Goal: Task Accomplishment & Management: Manage account settings

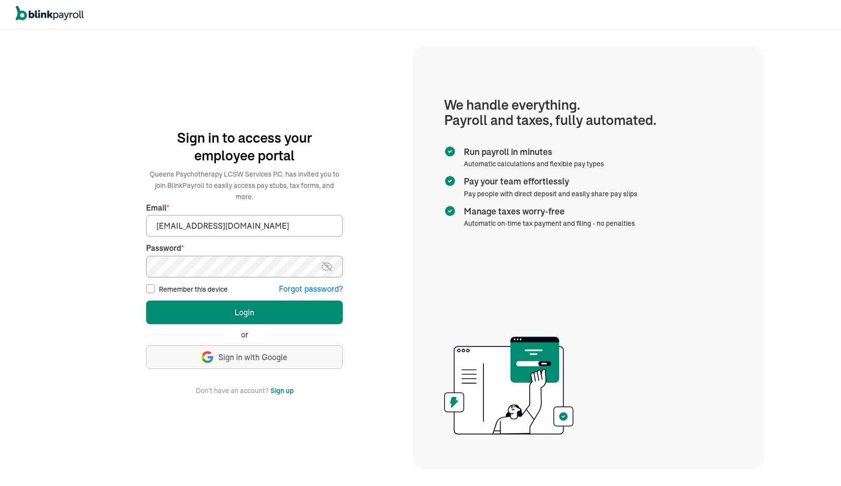
click at [308, 283] on button "Forgot password?" at bounding box center [311, 288] width 64 height 11
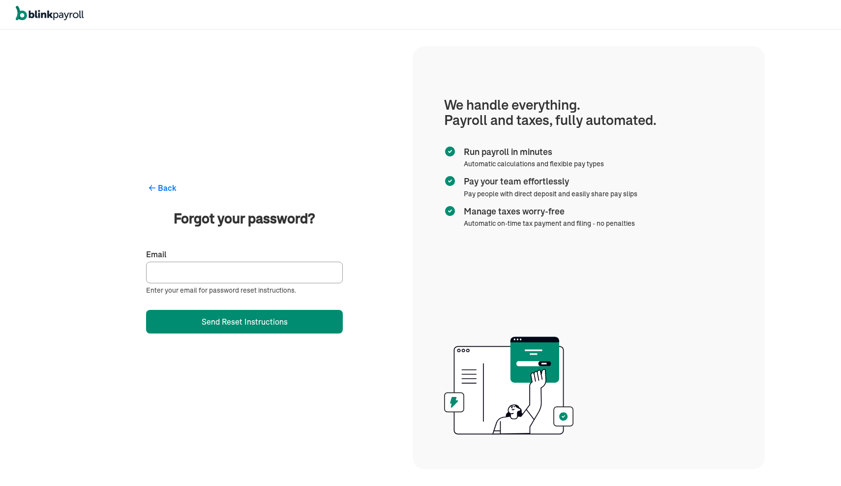
click at [191, 271] on input "Email" at bounding box center [244, 273] width 197 height 22
type input "dnorthern212@gmail.com"
click at [244, 188] on button "Back" at bounding box center [244, 188] width 197 height 12
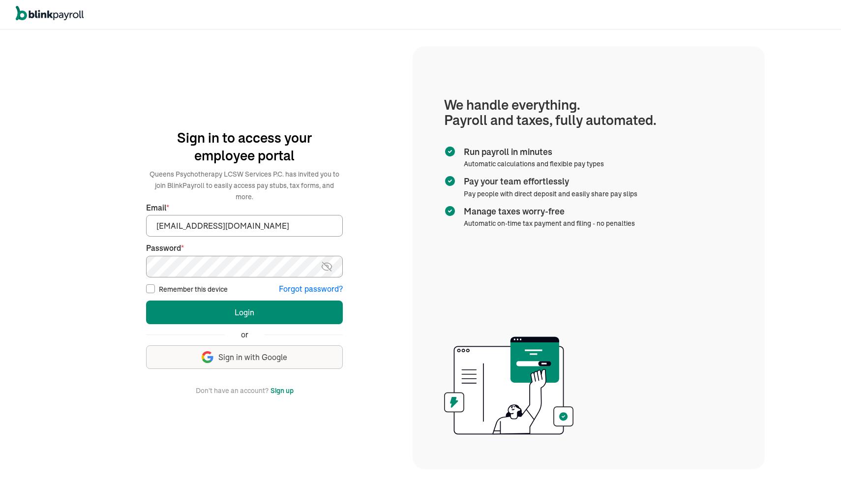
click at [297, 283] on button "Forgot password?" at bounding box center [311, 288] width 64 height 11
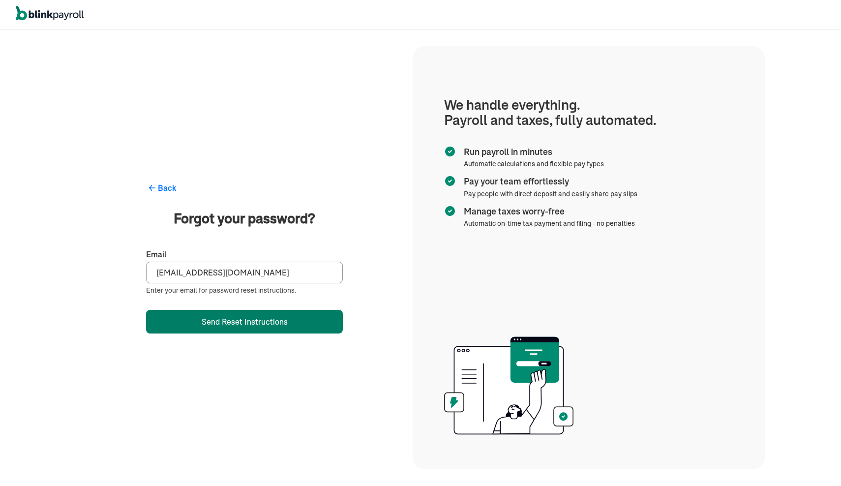
click at [232, 326] on button "Send Reset Instructions" at bounding box center [244, 322] width 197 height 24
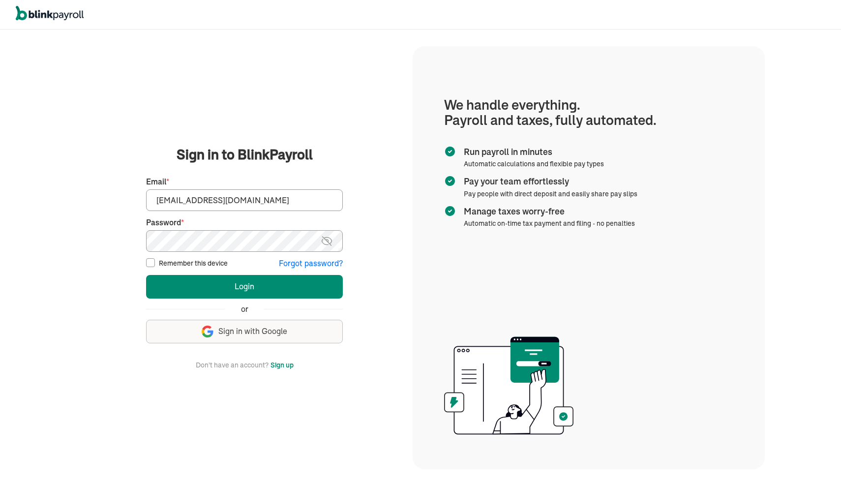
type input "[EMAIL_ADDRESS][DOMAIN_NAME]"
click at [213, 284] on button "Login" at bounding box center [244, 287] width 197 height 24
